Goal: Task Accomplishment & Management: Complete application form

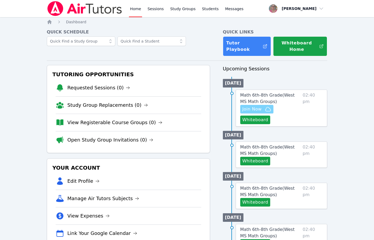
click at [257, 109] on span "Join Now" at bounding box center [251, 109] width 19 height 6
click at [245, 122] on button "Whiteboard" at bounding box center [255, 120] width 30 height 9
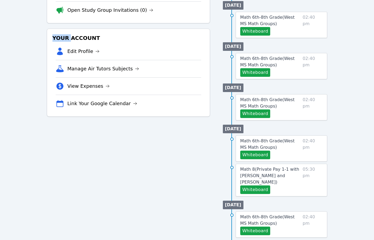
scroll to position [131, 0]
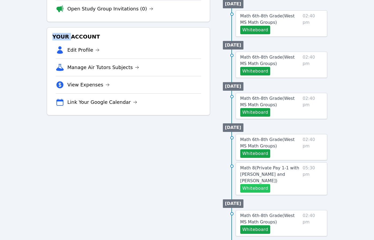
click at [250, 190] on button "Whiteboard" at bounding box center [255, 188] width 30 height 9
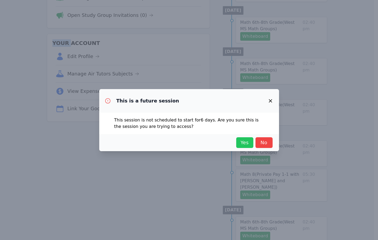
click at [245, 142] on span "Yes" at bounding box center [245, 142] width 12 height 7
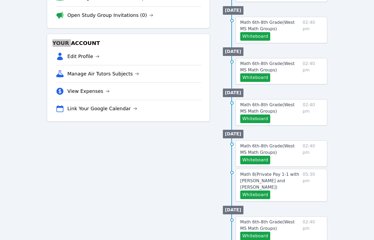
drag, startPoint x: 33, startPoint y: 45, endPoint x: 60, endPoint y: 48, distance: 27.2
click at [32, 45] on div "Home Sessions Study Groups Students Messages Open user menu Nola Dorman Open ma…" at bounding box center [187, 126] width 374 height 503
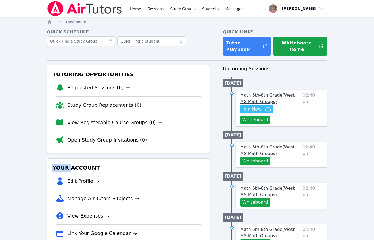
click at [254, 99] on span "Math 6th-8th Grade ( West MS Math Groups )" at bounding box center [267, 98] width 55 height 11
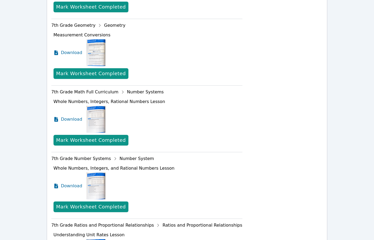
scroll to position [561, 0]
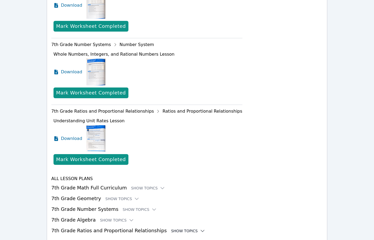
click at [172, 228] on div "Show Topics" at bounding box center [188, 230] width 34 height 5
click at [158, 239] on button "Show Resources" at bounding box center [158, 241] width 43 height 5
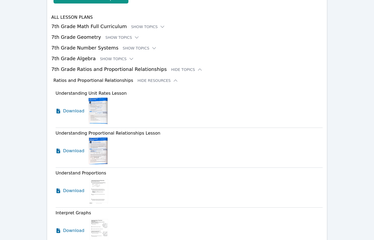
scroll to position [703, 0]
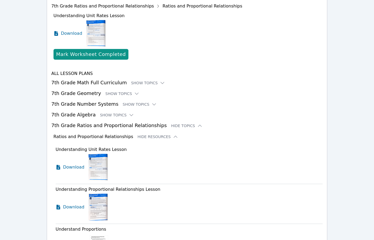
scroll to position [0, 0]
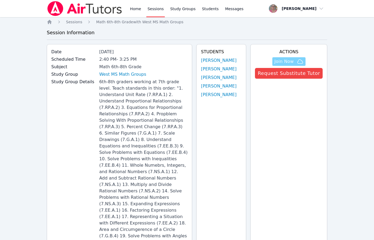
click at [288, 61] on span "Join Now" at bounding box center [283, 61] width 19 height 6
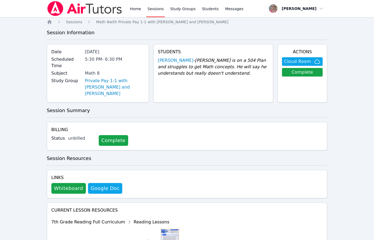
click at [359, 76] on div "Home Sessions Study Groups Students Messages Open user menu Nola Dorman Open ma…" at bounding box center [187, 157] width 374 height 315
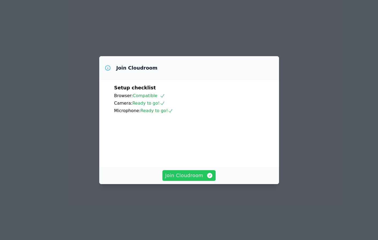
click at [193, 179] on span "Join Cloudroom" at bounding box center [189, 175] width 48 height 7
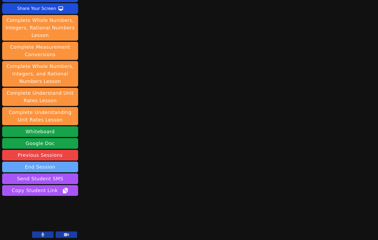
scroll to position [45, 0]
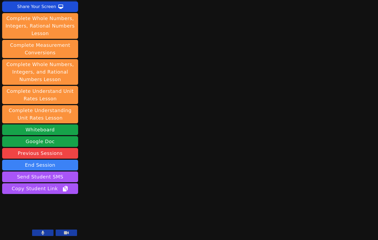
click at [49, 230] on button at bounding box center [42, 232] width 21 height 6
click at [42, 230] on button at bounding box center [42, 232] width 21 height 6
click at [49, 234] on button at bounding box center [42, 232] width 21 height 6
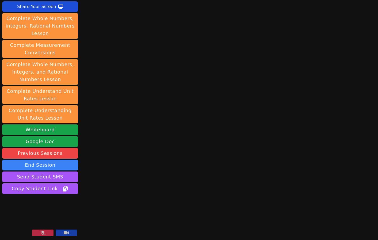
click at [83, 46] on div "Session starts in 00:05:09 Mute Students Disable Student Video Lock Student Con…" at bounding box center [189, 75] width 378 height 240
click at [83, 46] on div "Session starts in 00:05:08 Mute Students Disable Student Video Lock Student Con…" at bounding box center [189, 75] width 378 height 240
click at [50, 233] on button at bounding box center [42, 232] width 21 height 6
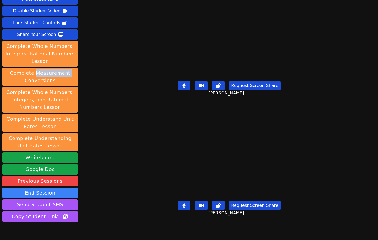
scroll to position [0, 0]
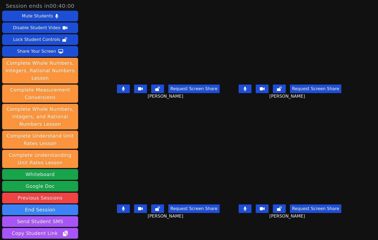
click at [122, 230] on div "Isreal Chavez-Ventura Request Screen Share Isreal Chavez-Ventura" at bounding box center [167, 180] width 117 height 120
click at [109, 228] on div "Isreal Chavez-Ventura Request Screen Share Isreal Chavez-Ventura" at bounding box center [167, 180] width 117 height 120
click at [109, 232] on div "Isreal Chavez-Ventura Request Screen Share Isreal Chavez-Ventura" at bounding box center [167, 180] width 117 height 120
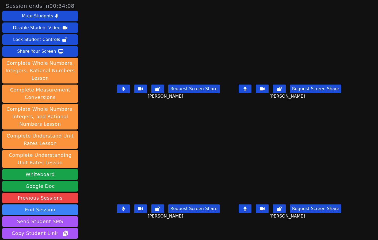
click at [109, 230] on div "Isreal Chavez-Ventura Request Screen Share Isreal Chavez-Ventura" at bounding box center [167, 180] width 117 height 120
click at [117, 93] on button at bounding box center [123, 88] width 13 height 9
click at [117, 213] on button at bounding box center [123, 208] width 13 height 9
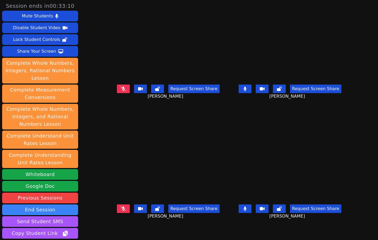
click at [251, 213] on button at bounding box center [244, 208] width 13 height 9
click at [117, 93] on button at bounding box center [123, 88] width 13 height 9
click at [121, 211] on icon at bounding box center [123, 208] width 5 height 4
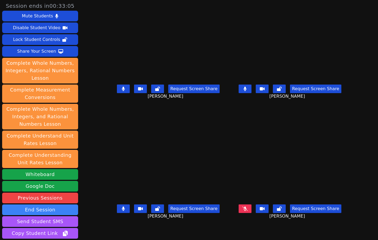
click at [251, 212] on button at bounding box center [244, 208] width 13 height 9
click at [117, 224] on div "Request Screen Share Isreal Chavez-Ventura" at bounding box center [167, 212] width 117 height 21
click at [122, 211] on icon at bounding box center [123, 208] width 3 height 4
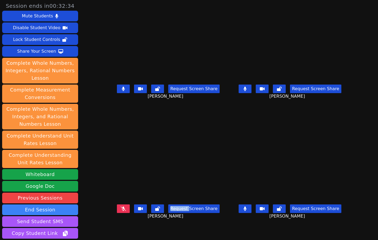
click at [251, 212] on button at bounding box center [244, 208] width 13 height 9
click at [117, 209] on button at bounding box center [123, 208] width 13 height 9
click at [251, 213] on button at bounding box center [244, 208] width 13 height 9
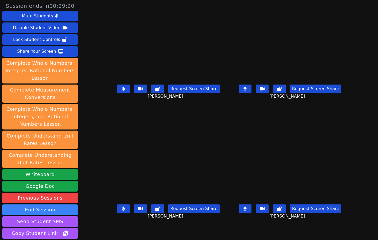
click at [120, 224] on div "Request Screen Share Isreal Chavez-Ventura" at bounding box center [167, 212] width 117 height 21
click at [226, 231] on main "Roland Compo Request Screen Share Roland Compo Kyce Cochran Request Screen Shar…" at bounding box center [228, 120] width 239 height 240
click at [110, 232] on div "Isreal Chavez-Ventura Request Screen Share Isreal Chavez-Ventura" at bounding box center [167, 180] width 117 height 120
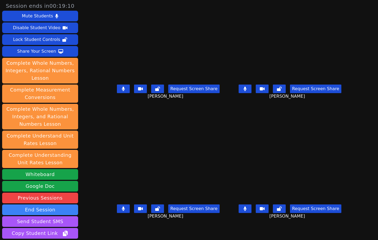
click at [155, 229] on div "Isreal Chavez-Ventura Request Screen Share Isreal Chavez-Ventura" at bounding box center [167, 180] width 117 height 120
click at [125, 178] on video at bounding box center [167, 169] width 117 height 66
click at [183, 228] on div "Isreal Chavez-Ventura Request Screen Share Isreal Chavez-Ventura" at bounding box center [167, 180] width 117 height 120
click at [162, 231] on div "Isreal Chavez-Ventura Request Screen Share Isreal Chavez-Ventura" at bounding box center [167, 180] width 117 height 120
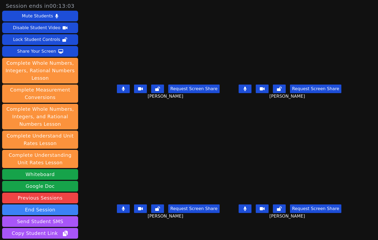
click at [205, 230] on div "Isreal Chavez-Ventura Request Screen Share Isreal Chavez-Ventura" at bounding box center [167, 180] width 117 height 120
click at [210, 229] on div "Isreal Chavez-Ventura Request Screen Share Isreal Chavez-Ventura" at bounding box center [167, 180] width 117 height 120
click at [109, 46] on video at bounding box center [167, 49] width 117 height 66
click at [110, 229] on div "Isreal Chavez-Ventura Request Screen Share Isreal Chavez-Ventura" at bounding box center [167, 180] width 117 height 120
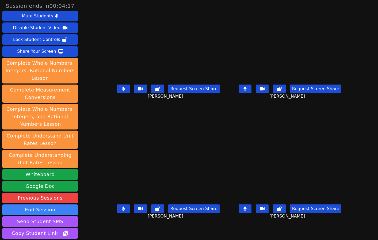
click at [251, 213] on button at bounding box center [244, 208] width 13 height 9
click at [122, 211] on icon at bounding box center [123, 208] width 3 height 4
click at [159, 229] on div "Isreal Chavez-Ventura Request Screen Share Isreal Chavez-Ventura" at bounding box center [167, 180] width 117 height 120
click at [178, 224] on div "Request Screen Share Isreal Chavez-Ventura" at bounding box center [167, 212] width 117 height 21
click at [171, 231] on div "Isreal Chavez-Ventura Request Screen Share Isreal Chavez-Ventura" at bounding box center [167, 180] width 117 height 120
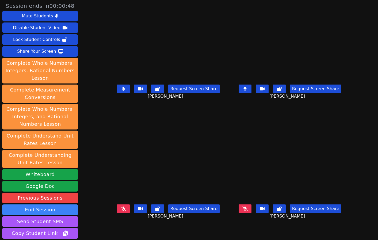
click at [167, 232] on div "Isreal Chavez-Ventura Request Screen Share Isreal Chavez-Ventura" at bounding box center [167, 180] width 117 height 120
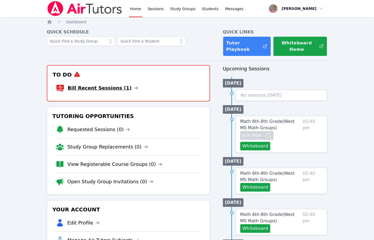
click at [105, 88] on link "Bill Recent Sessions (1)" at bounding box center [103, 87] width 70 height 7
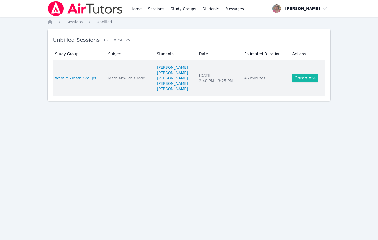
click at [312, 80] on link "Complete" at bounding box center [305, 78] width 26 height 9
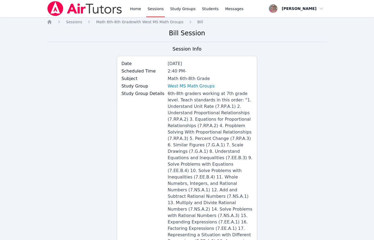
scroll to position [582, 0]
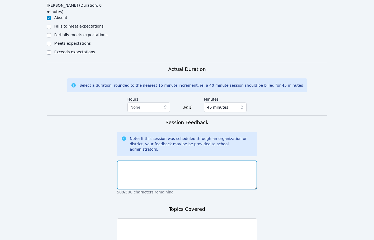
click at [156, 160] on textarea at bounding box center [187, 174] width 140 height 29
type textarea "T"
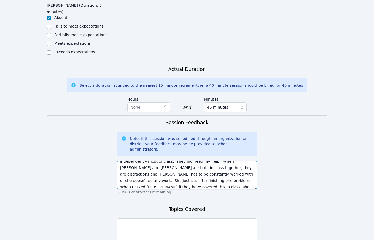
scroll to position [17, 0]
type textarea "[PERSON_NAME] and [PERSON_NAME] worked really well and independently most of cl…"
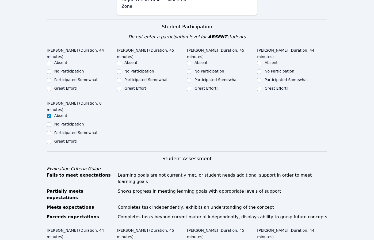
scroll to position [317, 0]
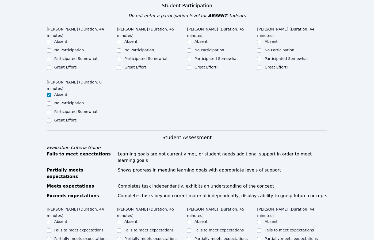
type textarea "All students worked on simple interest with time involved. [PERSON_NAME] and [P…"
checkbox input "true"
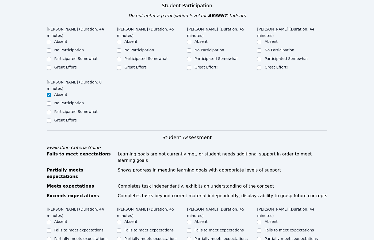
drag, startPoint x: 216, startPoint y: 195, endPoint x: 255, endPoint y: 192, distance: 38.6
checkbox input "true"
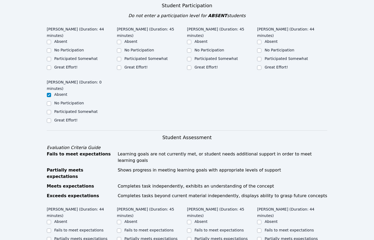
click at [272, 228] on label "Fails to meet expectations" at bounding box center [288, 230] width 49 height 4
click at [261, 228] on input "Fails to meet expectations" at bounding box center [259, 230] width 4 height 4
click at [272, 228] on label "Fails to meet expectations" at bounding box center [288, 230] width 49 height 4
click at [261, 228] on input "Fails to meet expectations" at bounding box center [259, 230] width 4 height 4
checkbox input "true"
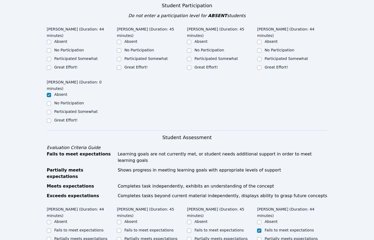
click at [71, 236] on label "Partially meets expectations" at bounding box center [80, 238] width 53 height 4
click at [51, 237] on input "Partially meets expectations" at bounding box center [49, 239] width 4 height 4
click at [71, 236] on label "Partially meets expectations" at bounding box center [80, 238] width 53 height 4
click at [51, 237] on input "Partially meets expectations" at bounding box center [49, 239] width 4 height 4
checkbox input "true"
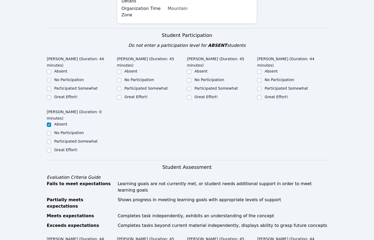
scroll to position [288, 0]
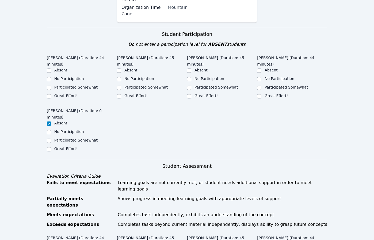
checkbox input "true"
checkbox input "false"
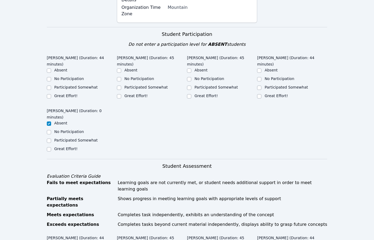
checkbox input "true"
click at [273, 85] on label "Participated Somewhat" at bounding box center [285, 87] width 43 height 4
click at [261, 86] on input "Participated Somewhat" at bounding box center [259, 88] width 4 height 4
click at [273, 85] on label "Participated Somewhat" at bounding box center [285, 87] width 43 height 4
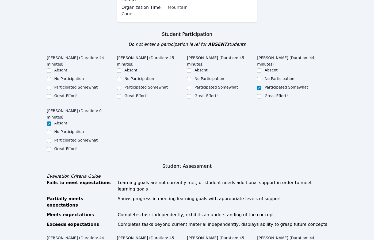
click at [261, 86] on input "Participated Somewhat" at bounding box center [259, 88] width 4 height 4
checkbox input "true"
click at [203, 94] on label "Great Effort!" at bounding box center [205, 96] width 23 height 4
click at [191, 94] on input "Great Effort!" at bounding box center [189, 96] width 4 height 4
checkbox input "true"
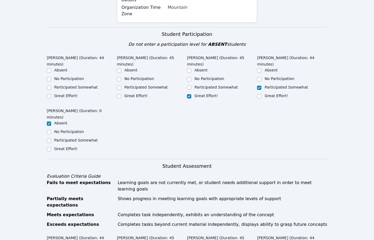
click at [127, 94] on label "Great Effort!" at bounding box center [135, 96] width 23 height 4
click at [121, 94] on input "Great Effort!" at bounding box center [119, 96] width 4 height 4
checkbox input "true"
click at [71, 85] on label "Participated Somewhat" at bounding box center [75, 87] width 43 height 4
click at [51, 86] on input "Participated Somewhat" at bounding box center [49, 88] width 4 height 4
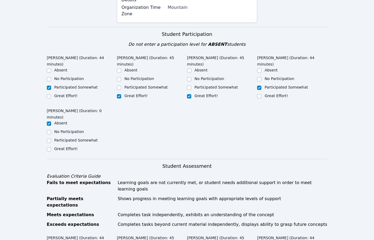
click at [71, 85] on label "Participated Somewhat" at bounding box center [75, 87] width 43 height 4
click at [51, 86] on input "Participated Somewhat" at bounding box center [49, 88] width 4 height 4
checkbox input "true"
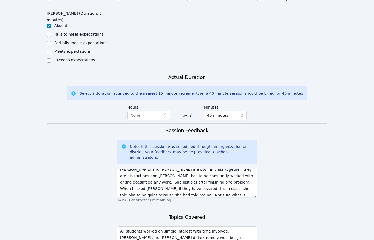
scroll to position [582, 0]
